Goal: Task Accomplishment & Management: Complete application form

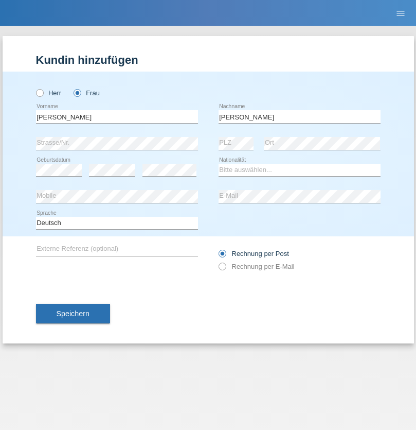
type input "[PERSON_NAME]"
select select "CH"
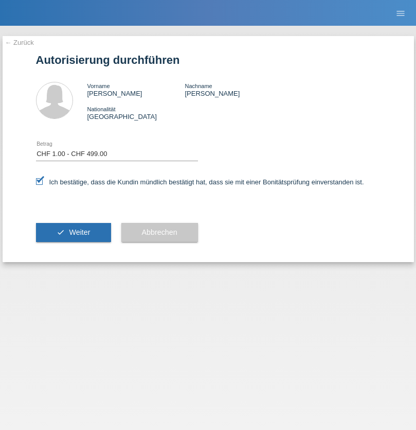
select select "1"
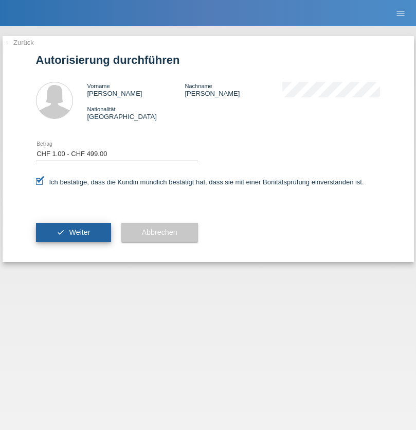
click at [73, 232] on span "Weiter" at bounding box center [79, 232] width 21 height 8
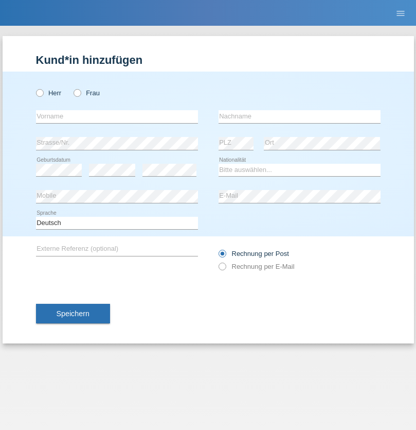
radio input "true"
click at [117, 116] on input "text" at bounding box center [117, 116] width 162 height 13
type input "Elena Mirabela"
click at [299, 116] on input "text" at bounding box center [300, 116] width 162 height 13
type input "Panaite"
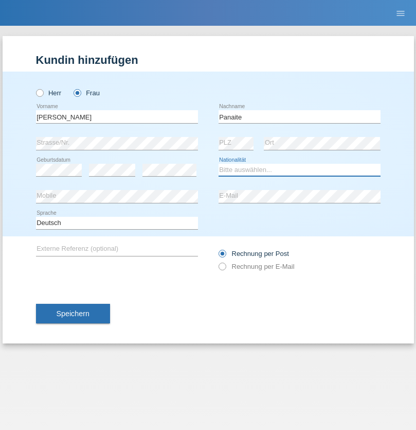
select select "RO"
select select "C"
select select "07"
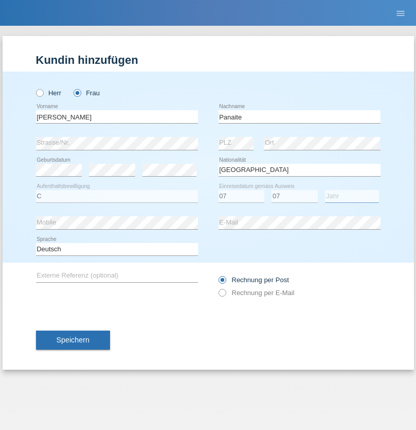
select select "2021"
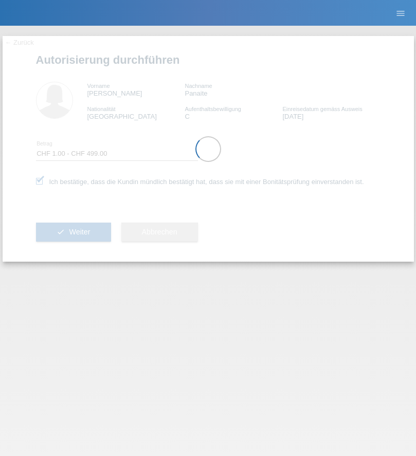
select select "1"
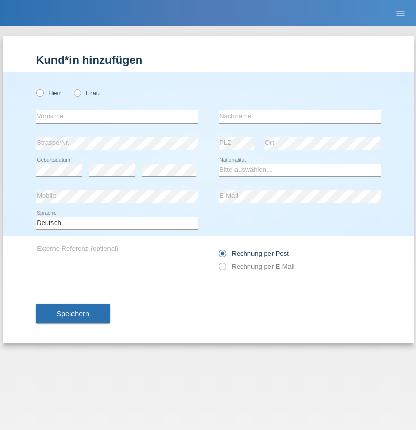
radio input "true"
click at [117, 116] on input "text" at bounding box center [117, 116] width 162 height 13
type input "Ardita"
click at [299, 116] on input "text" at bounding box center [300, 116] width 162 height 13
type input "[DEMOGRAPHIC_DATA]"
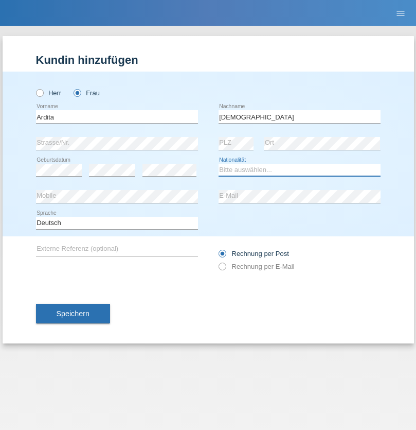
select select "RS"
select select "C"
select select "08"
select select "07"
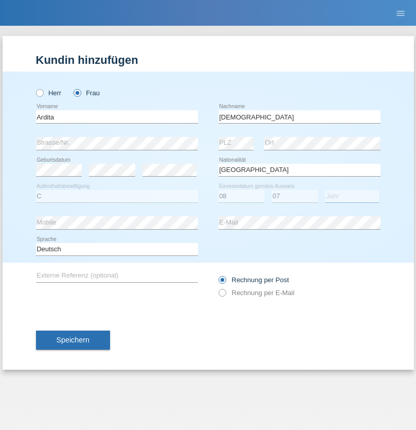
select select "1986"
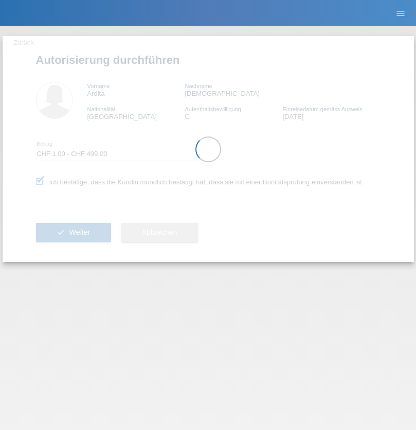
select select "1"
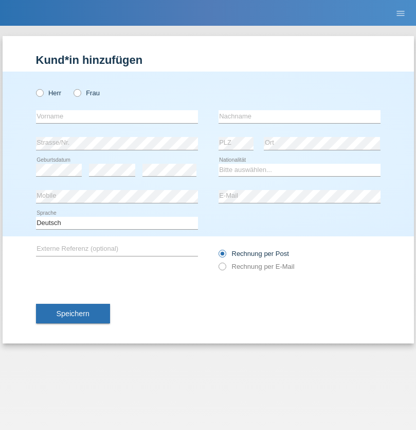
radio input "true"
click at [117, 116] on input "text" at bounding box center [117, 116] width 162 height 13
type input "Olarasu"
click at [299, 116] on input "text" at bounding box center [300, 116] width 162 height 13
type input "Yanis"
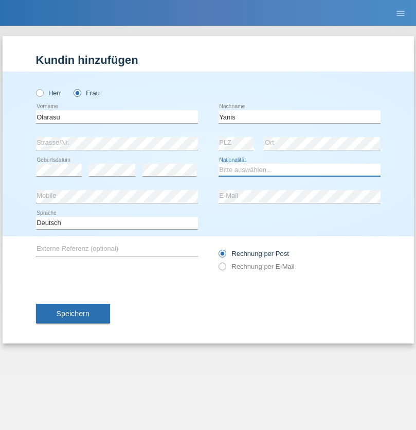
select select "RO"
select select "C"
select select "06"
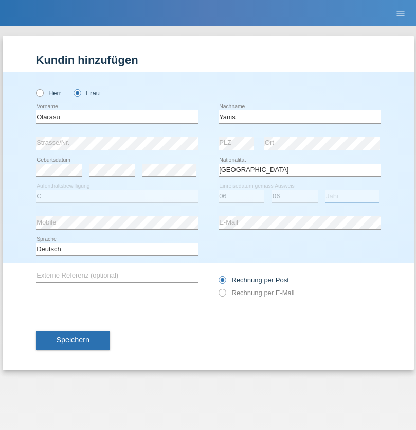
select select "2017"
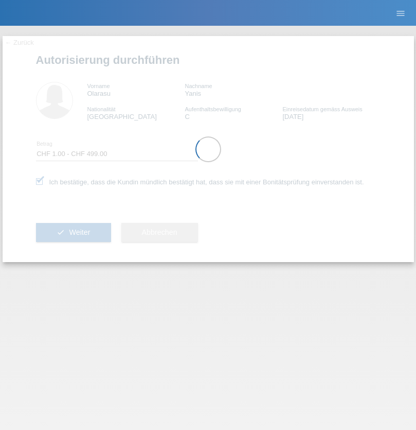
select select "1"
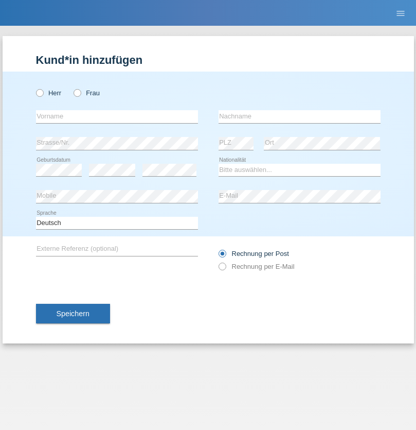
radio input "true"
click at [117, 116] on input "text" at bounding box center [117, 116] width 162 height 13
type input "Tudorache"
click at [299, 116] on input "text" at bounding box center [300, 116] width 162 height 13
type input "Roxana"
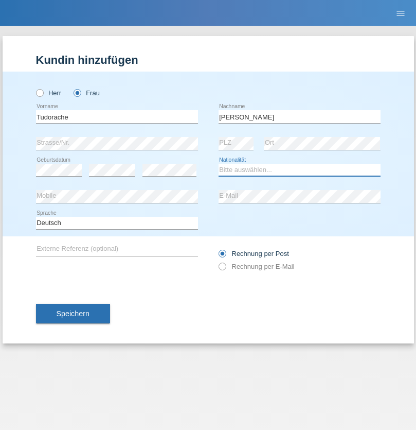
select select "AM"
select select "C"
select select "18"
select select "06"
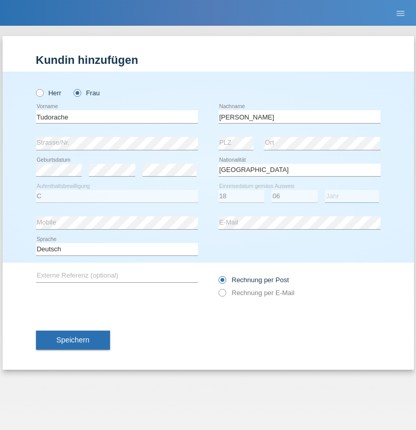
select select "2017"
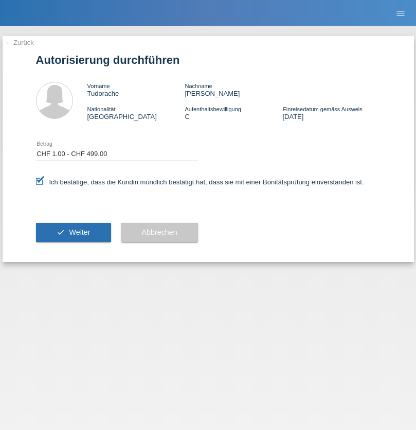
select select "1"
click at [73, 232] on span "Weiter" at bounding box center [79, 232] width 21 height 8
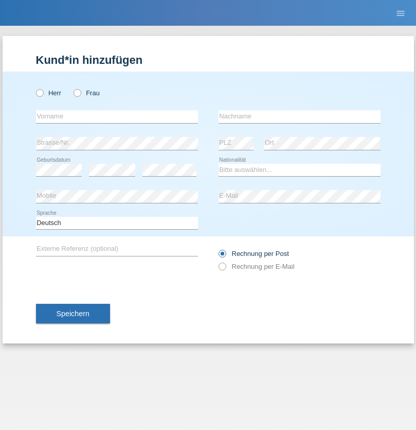
radio input "true"
click at [117, 116] on input "text" at bounding box center [117, 116] width 162 height 13
type input "Tim"
click at [299, 116] on input "text" at bounding box center [300, 116] width 162 height 13
type input "Grasset"
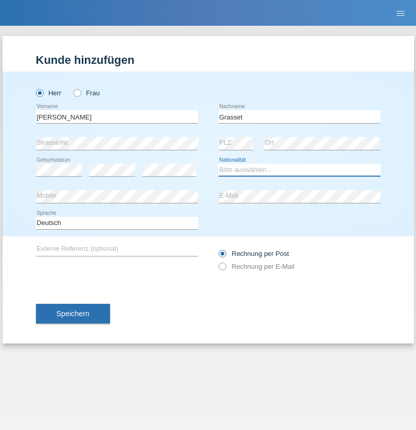
select select "CH"
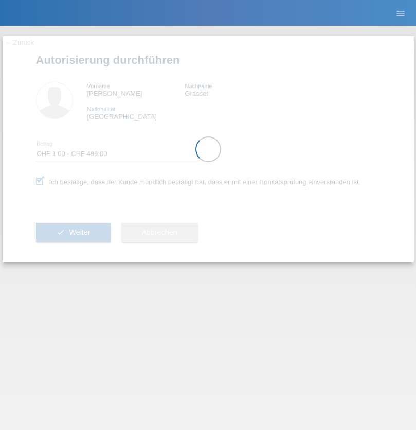
select select "1"
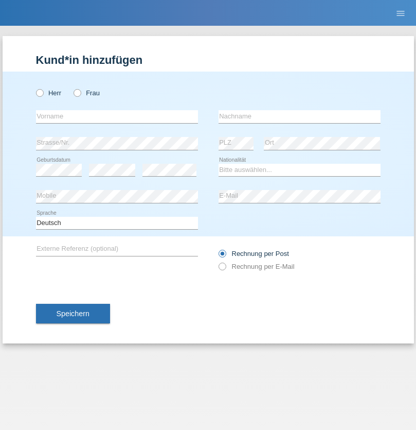
radio input "true"
click at [117, 116] on input "text" at bounding box center [117, 116] width 162 height 13
type input "[PERSON_NAME]"
click at [299, 116] on input "text" at bounding box center [300, 116] width 162 height 13
type input "elvis"
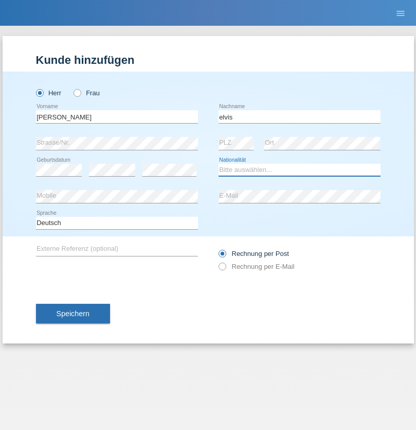
select select "AO"
select select "C"
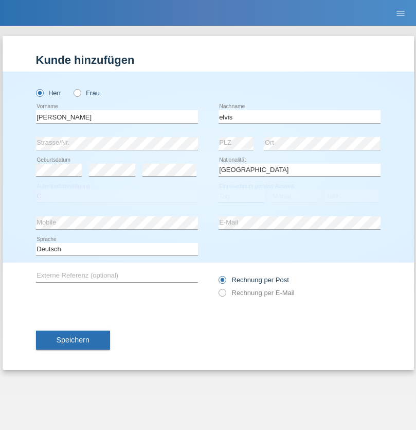
select select "15"
select select "10"
select select "2021"
